Goal: Check status

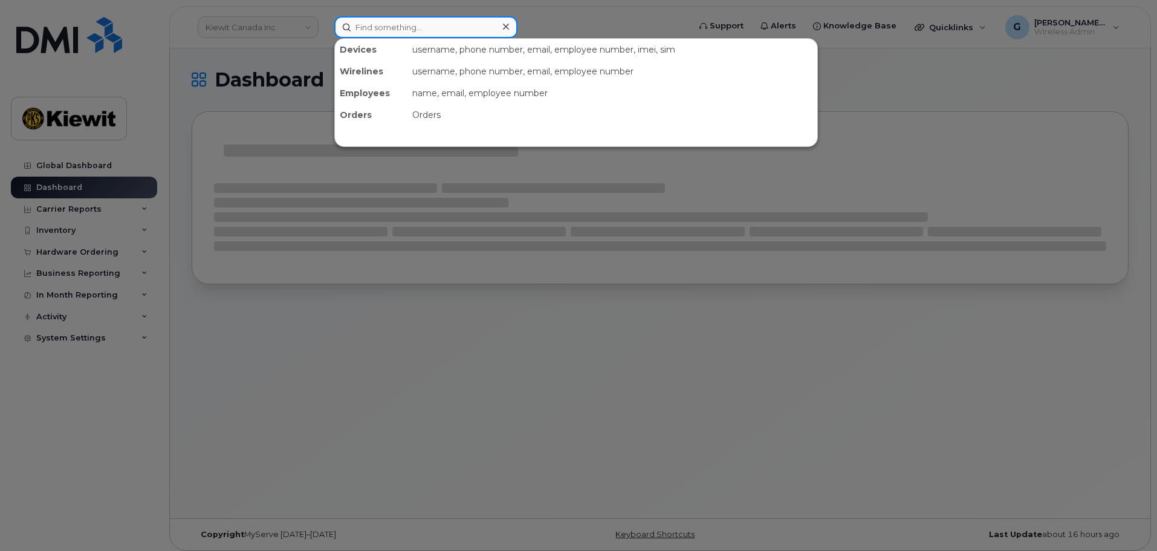
click at [371, 20] on input at bounding box center [425, 27] width 183 height 22
paste input "00583893"
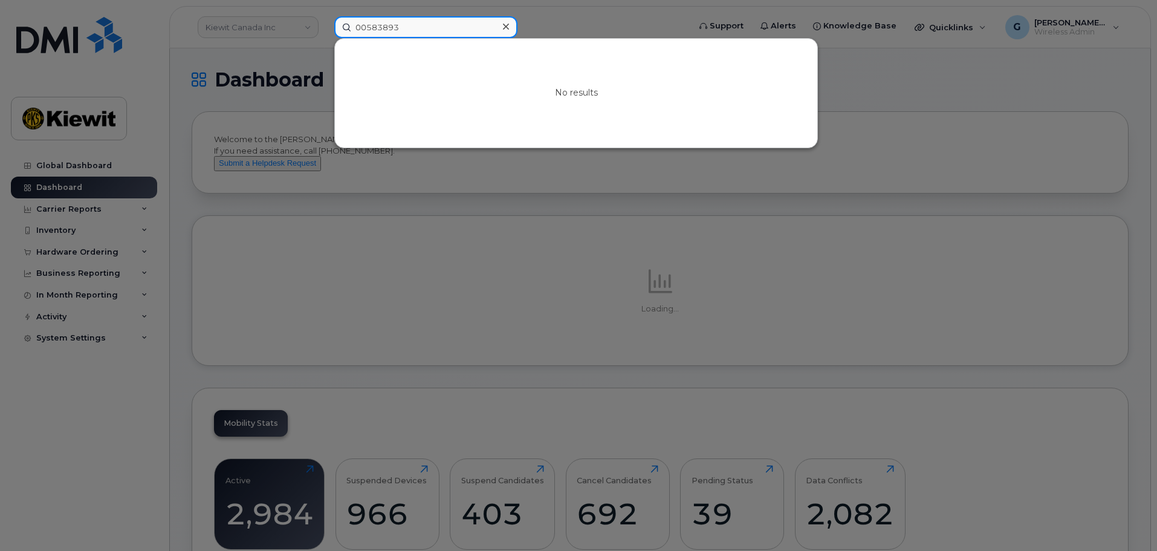
drag, startPoint x: 371, startPoint y: 30, endPoint x: 319, endPoint y: 27, distance: 52.1
click at [325, 27] on div "00583893 No results" at bounding box center [508, 27] width 366 height 22
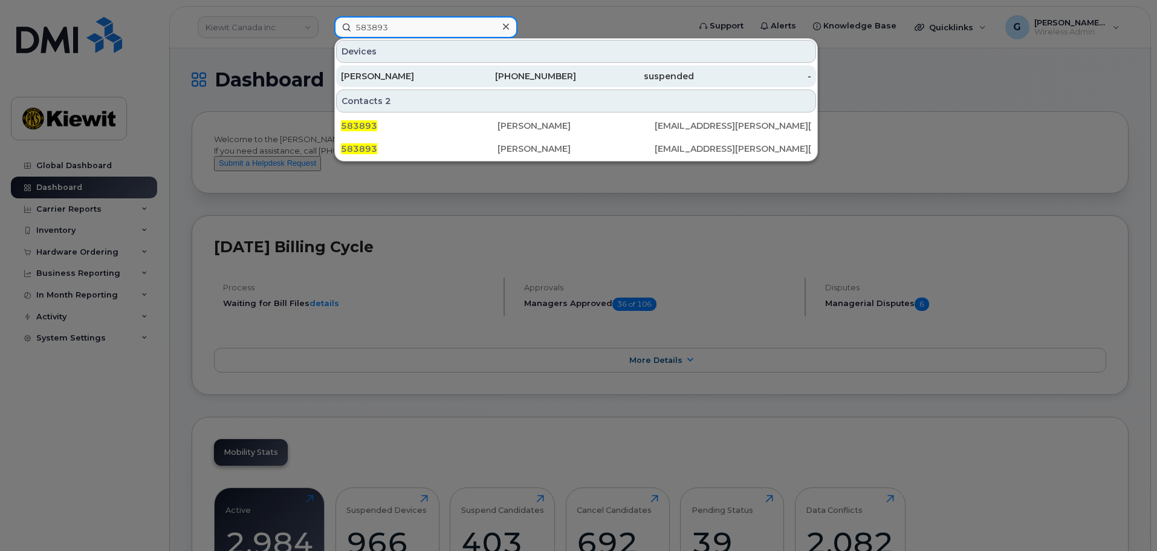
type input "583893"
click at [431, 79] on div "[PERSON_NAME]" at bounding box center [400, 76] width 118 height 12
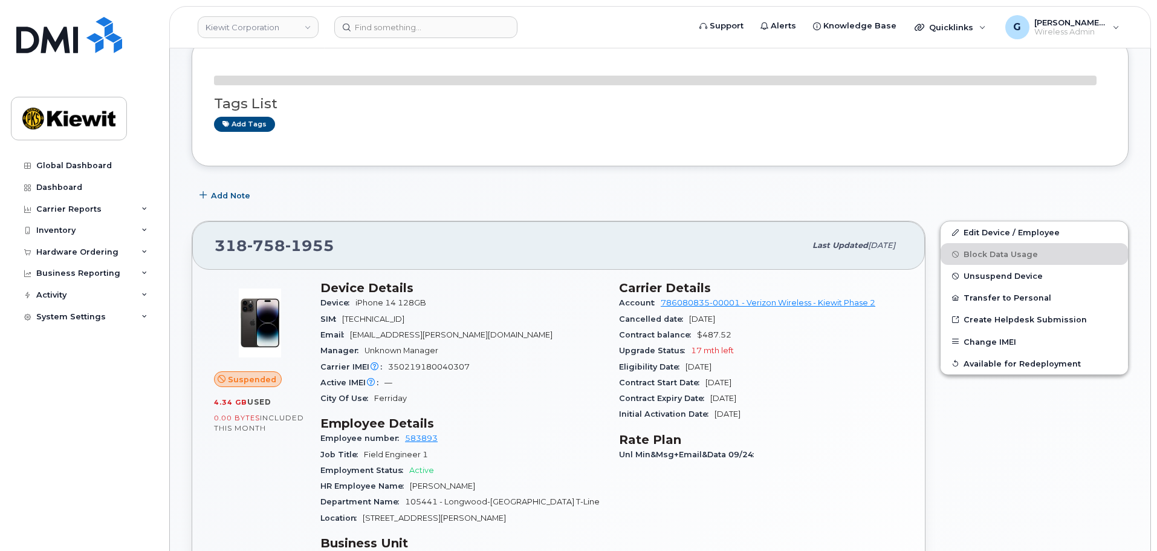
scroll to position [121, 0]
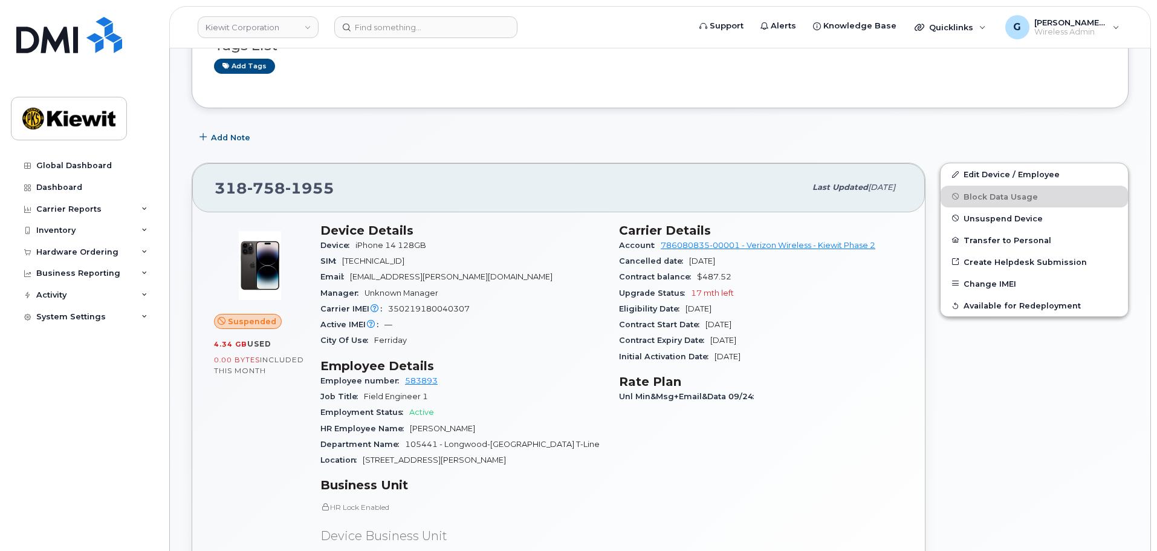
click at [958, 348] on div "Edit Device / Employee Block Data Usage Unsuspend Device Transfer to Personal C…" at bounding box center [1034, 442] width 203 height 575
